Goal: Register for event/course

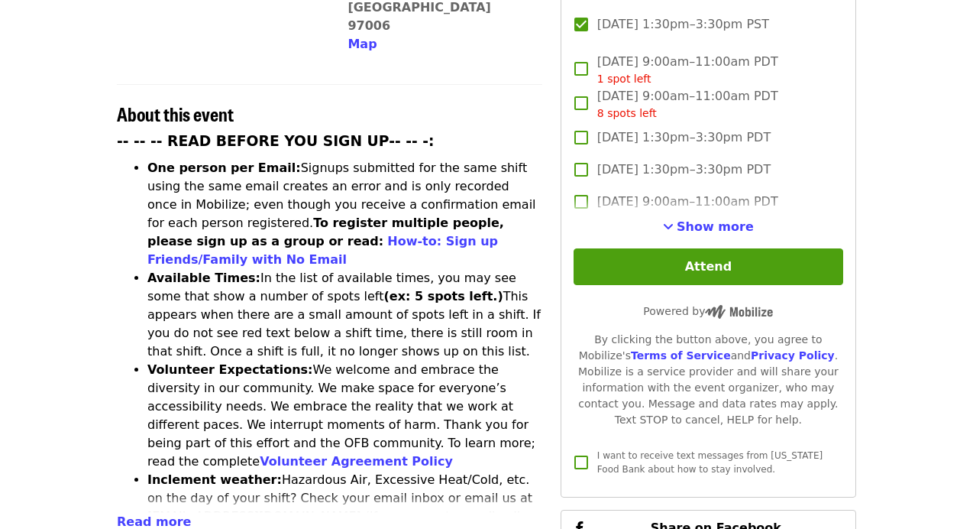
scroll to position [578, 0]
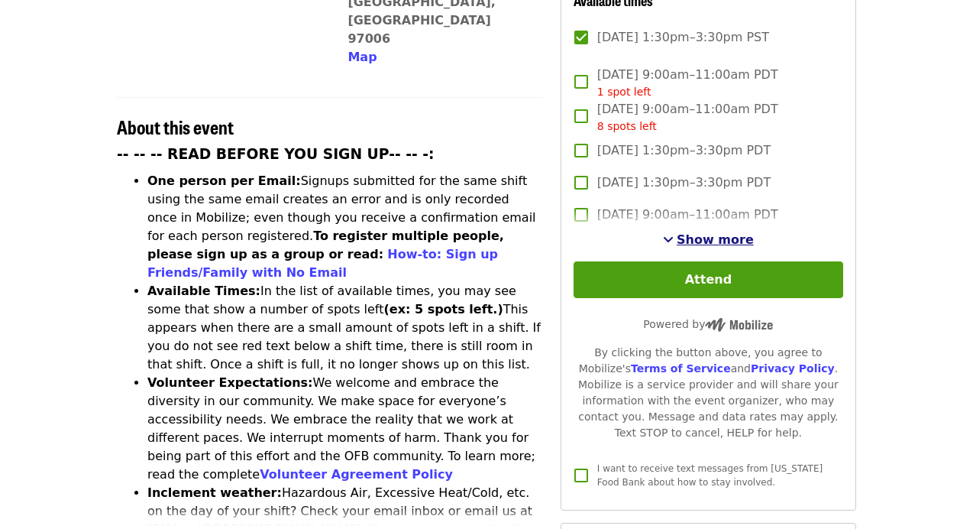
click at [707, 232] on span "Show more" at bounding box center [715, 239] width 77 height 15
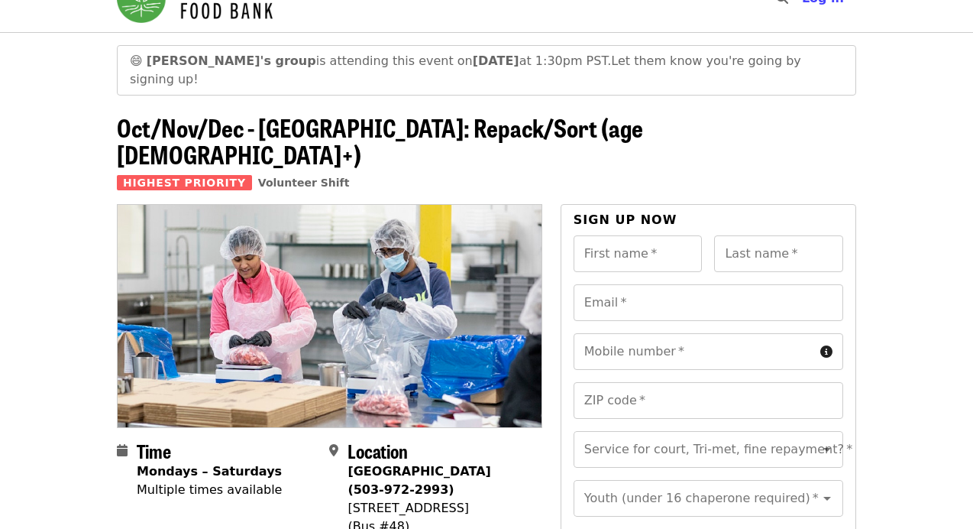
scroll to position [0, 0]
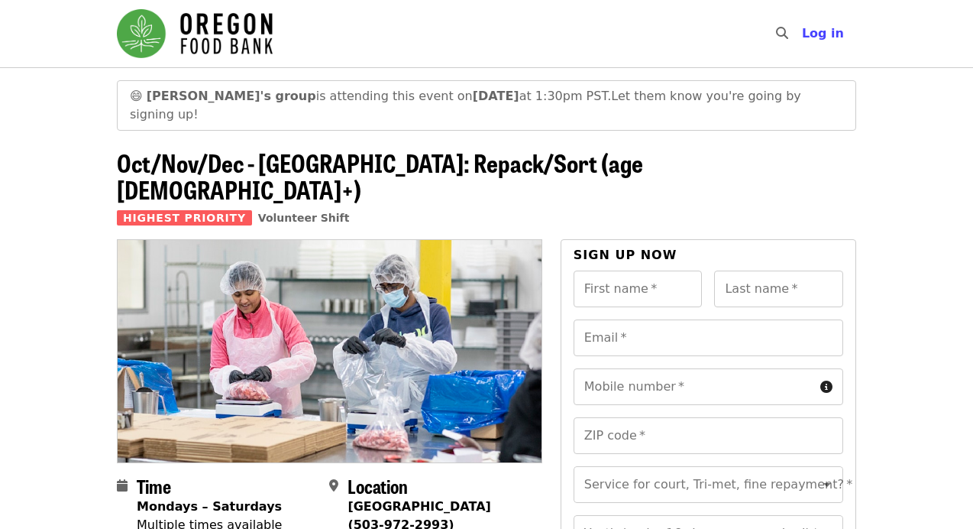
click at [477, 96] on span "[PERSON_NAME]'s group is attending this event [DATE][DATE] 1:30pm PST." at bounding box center [379, 96] width 465 height 15
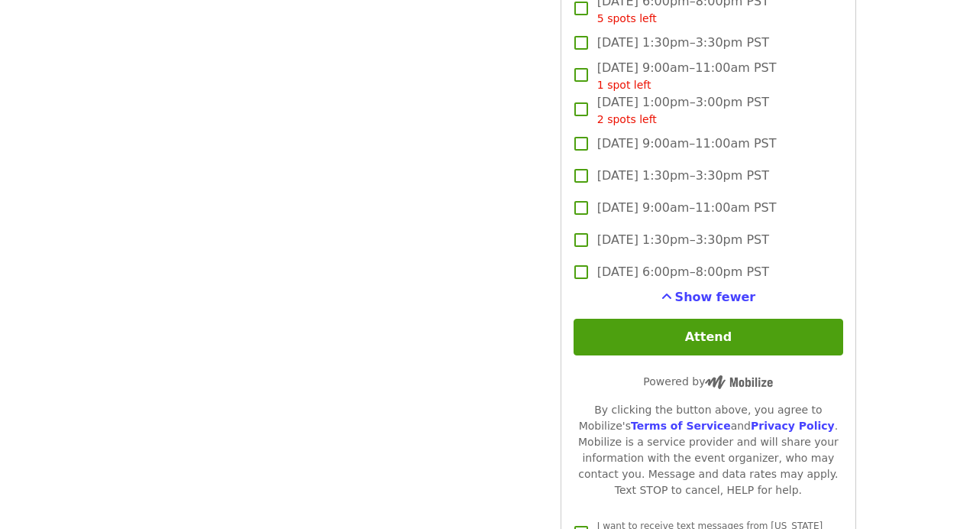
scroll to position [3591, 0]
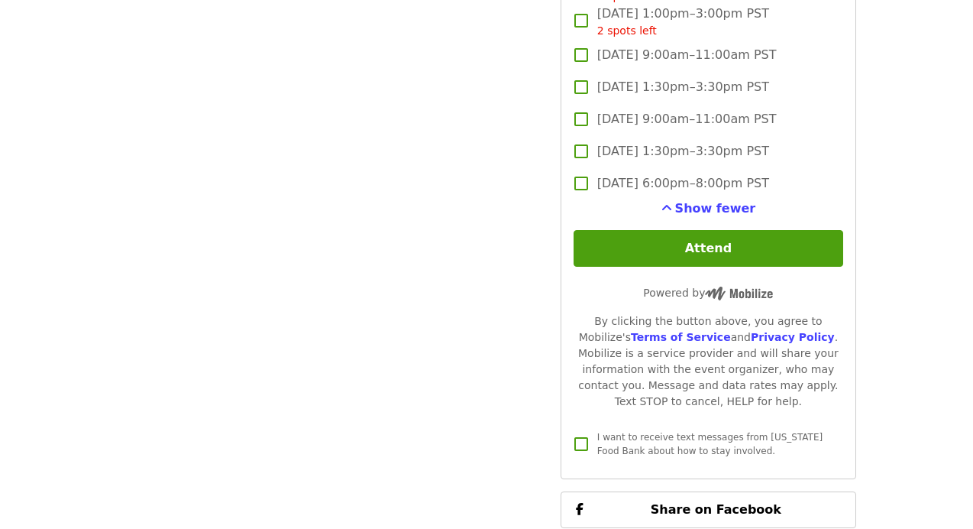
click at [708, 176] on label "[DATE] 6:00pm–8:00pm PST" at bounding box center [698, 183] width 266 height 32
drag, startPoint x: 714, startPoint y: 186, endPoint x: 866, endPoint y: 177, distance: 151.6
click at [639, 174] on span "[DATE] 6:00pm–8:00pm PST" at bounding box center [683, 183] width 172 height 18
click at [704, 201] on span "Show fewer" at bounding box center [715, 208] width 81 height 15
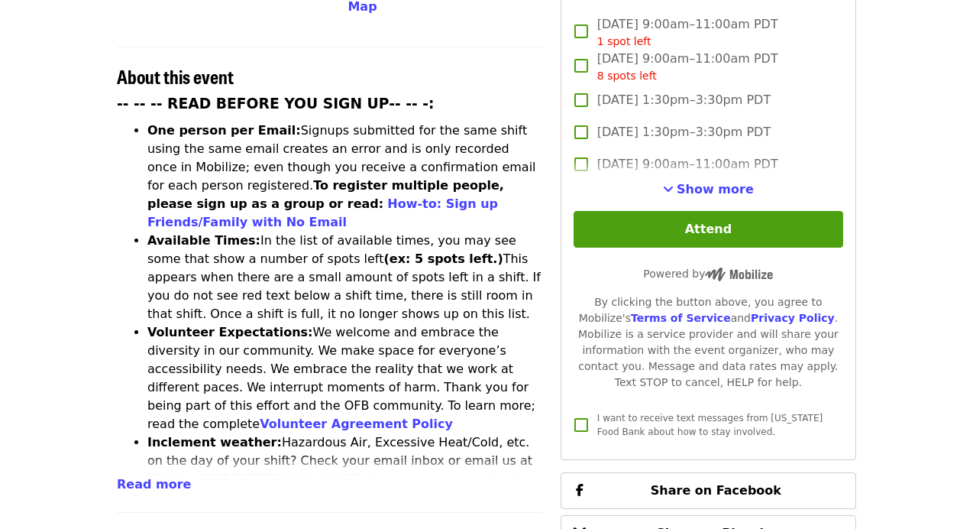
scroll to position [654, 0]
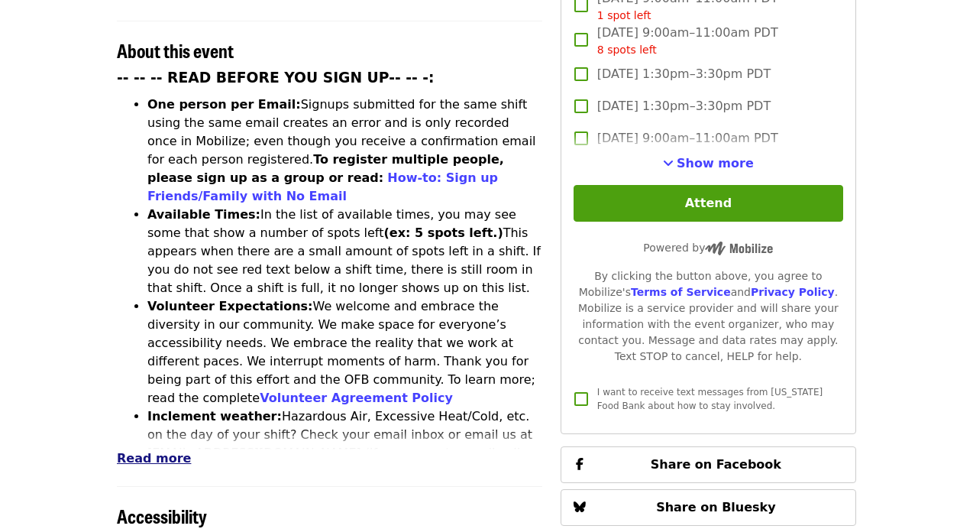
click at [155, 451] on span "Read more" at bounding box center [154, 458] width 74 height 15
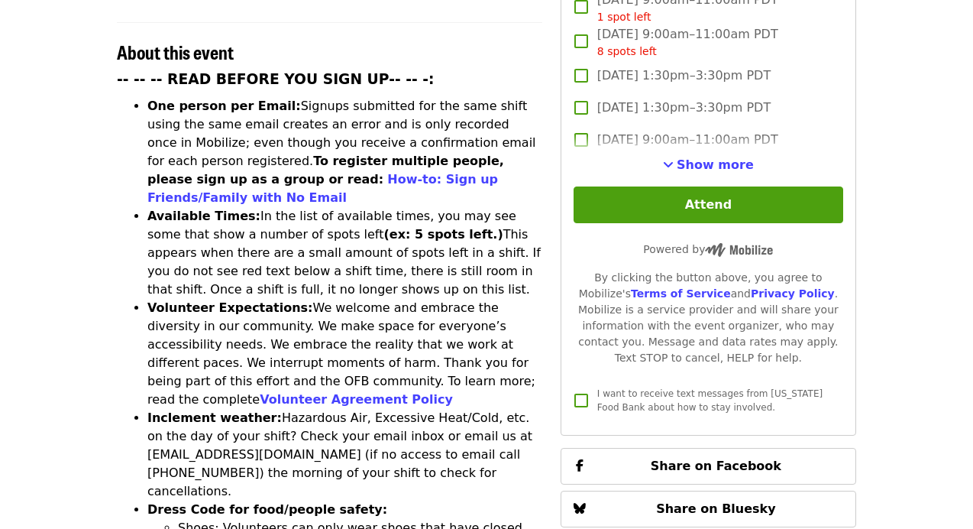
scroll to position [0, 0]
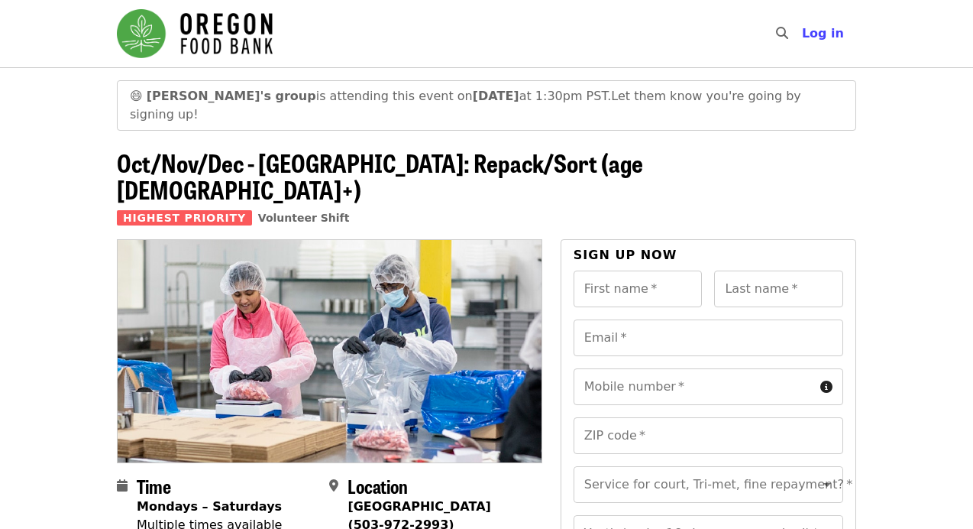
click at [931, 134] on header "😄 [PERSON_NAME]'s group is attending this event [DATE][DATE] 1:30pm PST. Let th…" at bounding box center [486, 153] width 973 height 172
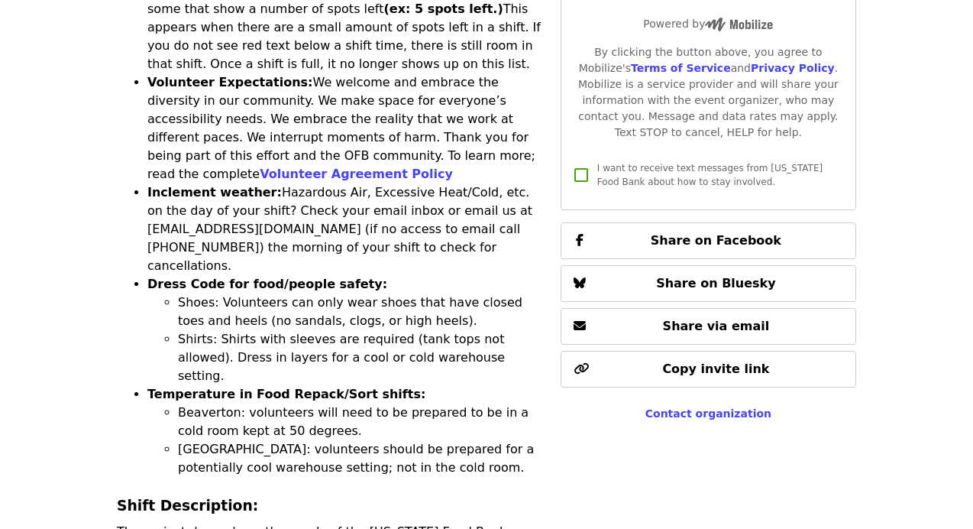
scroll to position [764, 0]
